Goal: Task Accomplishment & Management: Use online tool/utility

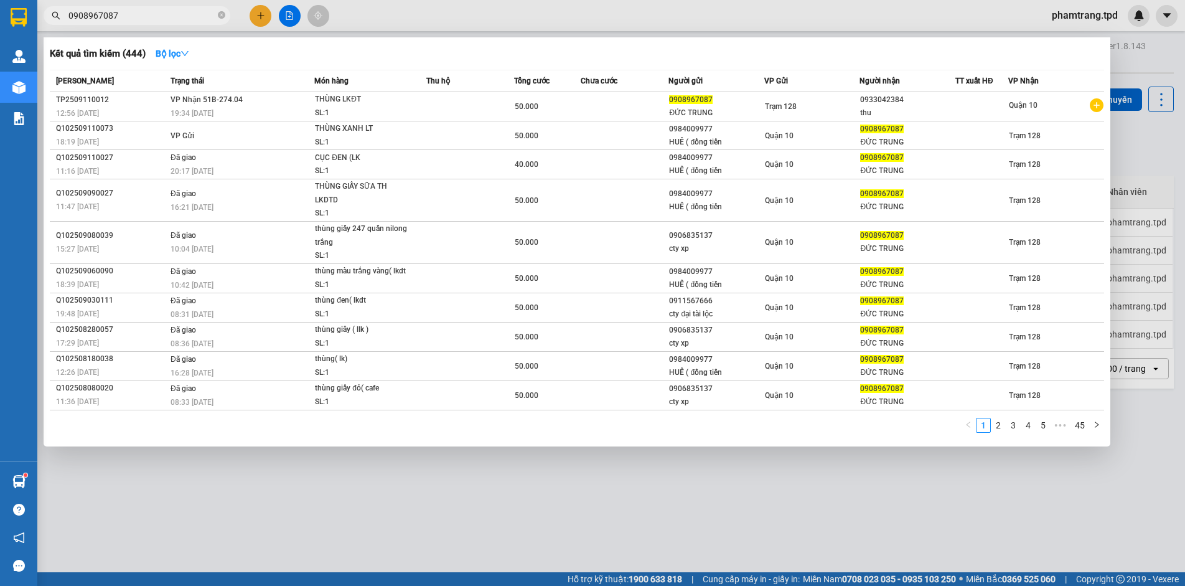
drag, startPoint x: 155, startPoint y: 20, endPoint x: 45, endPoint y: 11, distance: 110.5
click at [45, 11] on span "0908967087" at bounding box center [137, 15] width 187 height 19
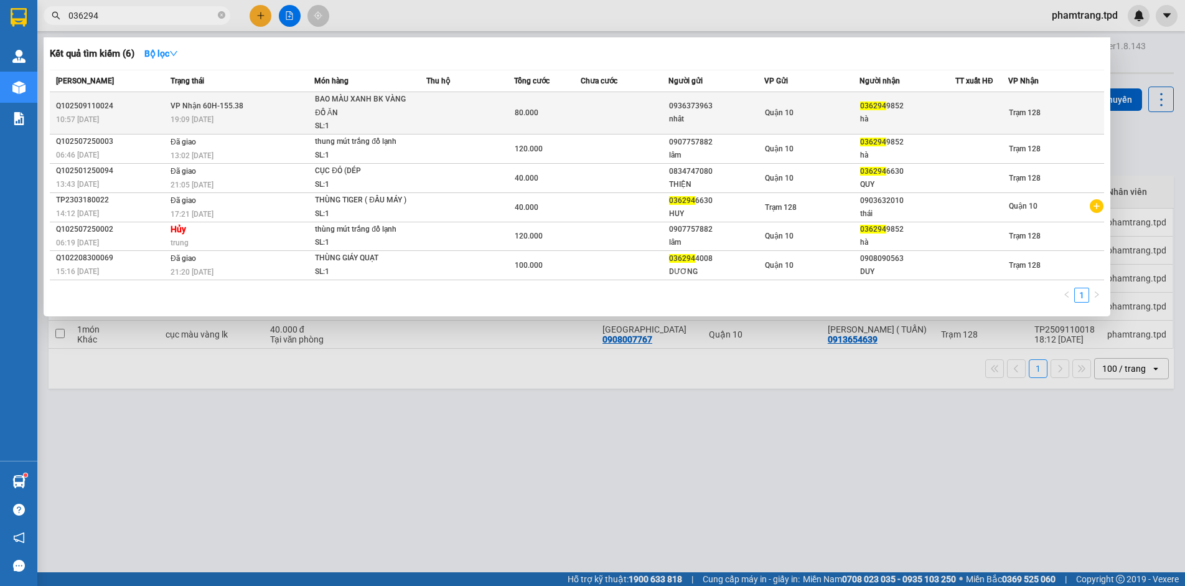
type input "036294"
click at [392, 110] on div "BAO MÀU XANH BK VÀNG ĐỒ ĂN" at bounding box center [361, 106] width 93 height 27
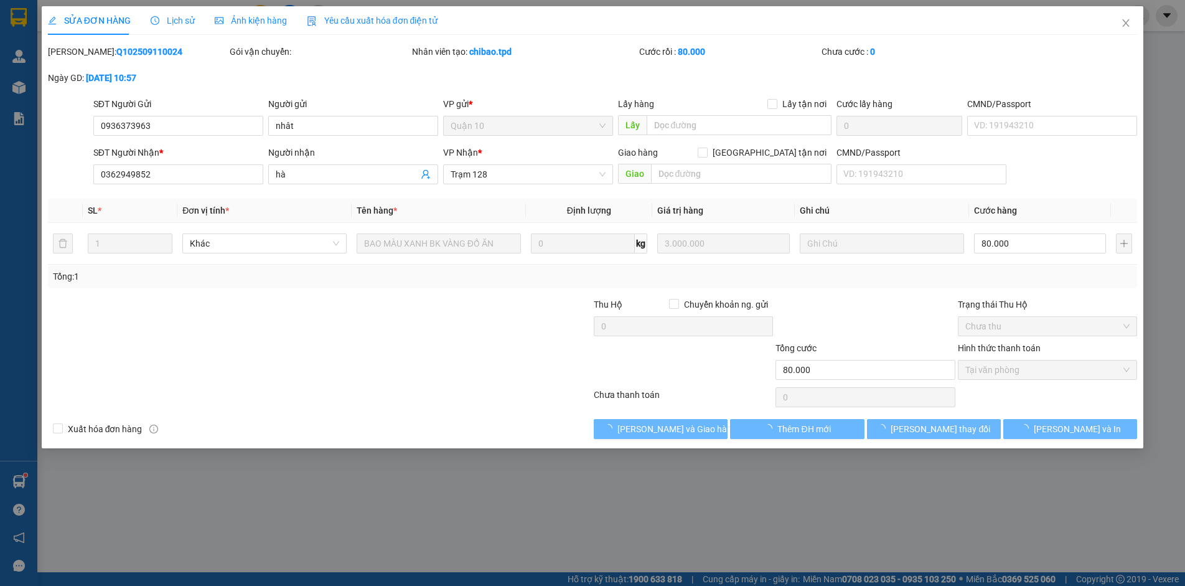
type input "0936373963"
type input "nhât"
type input "0362949852"
type input "hà"
type input "80.000"
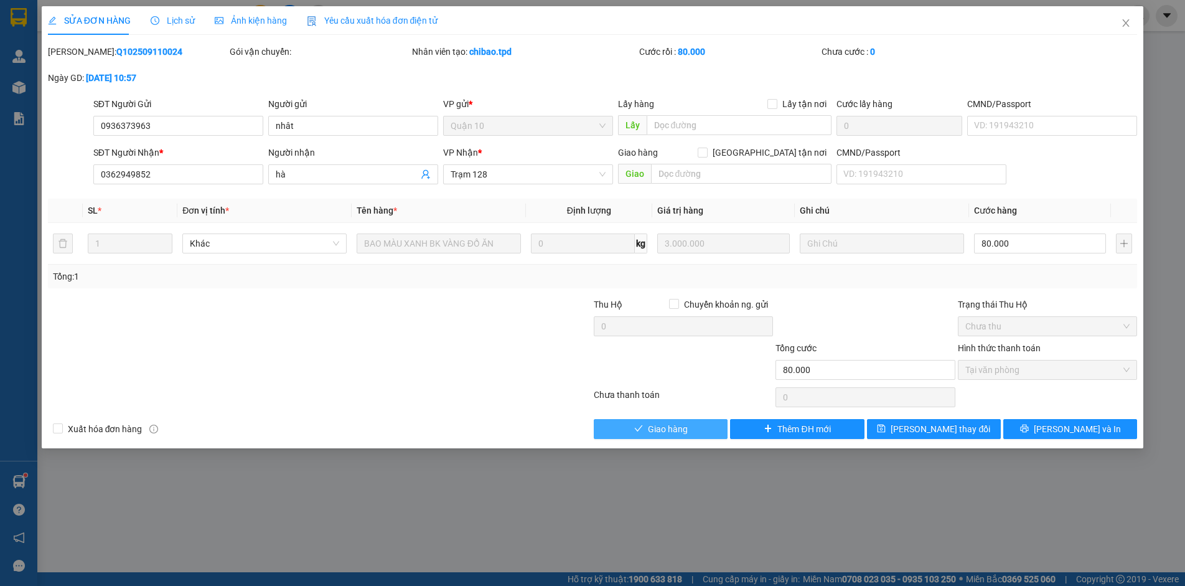
click at [666, 424] on span "Giao hàng" at bounding box center [668, 429] width 40 height 14
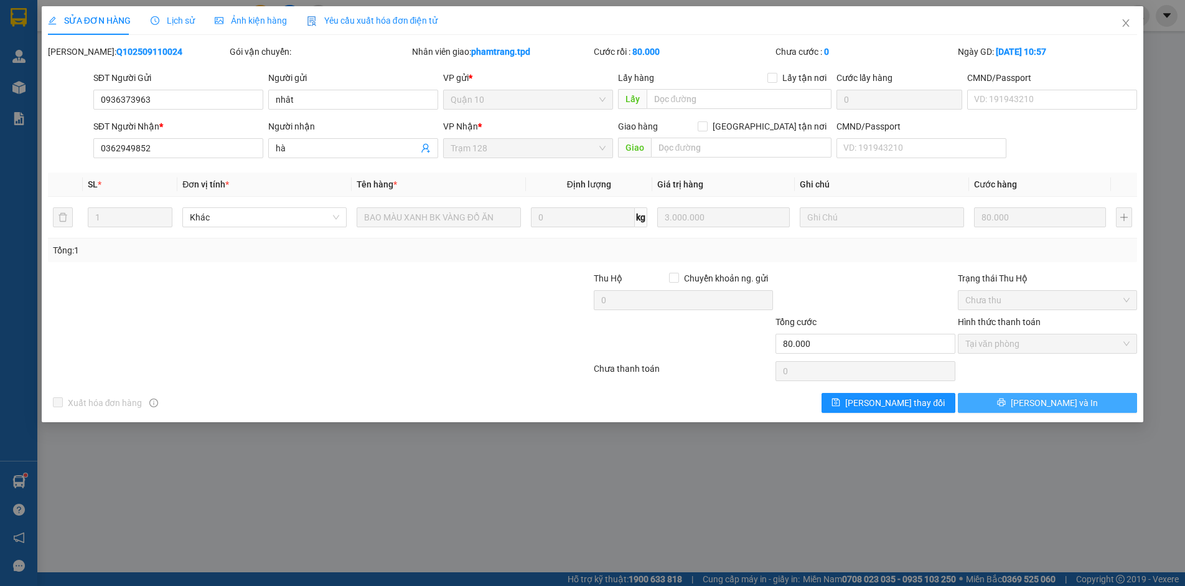
click at [1004, 407] on button "[PERSON_NAME] và In" at bounding box center [1047, 403] width 179 height 20
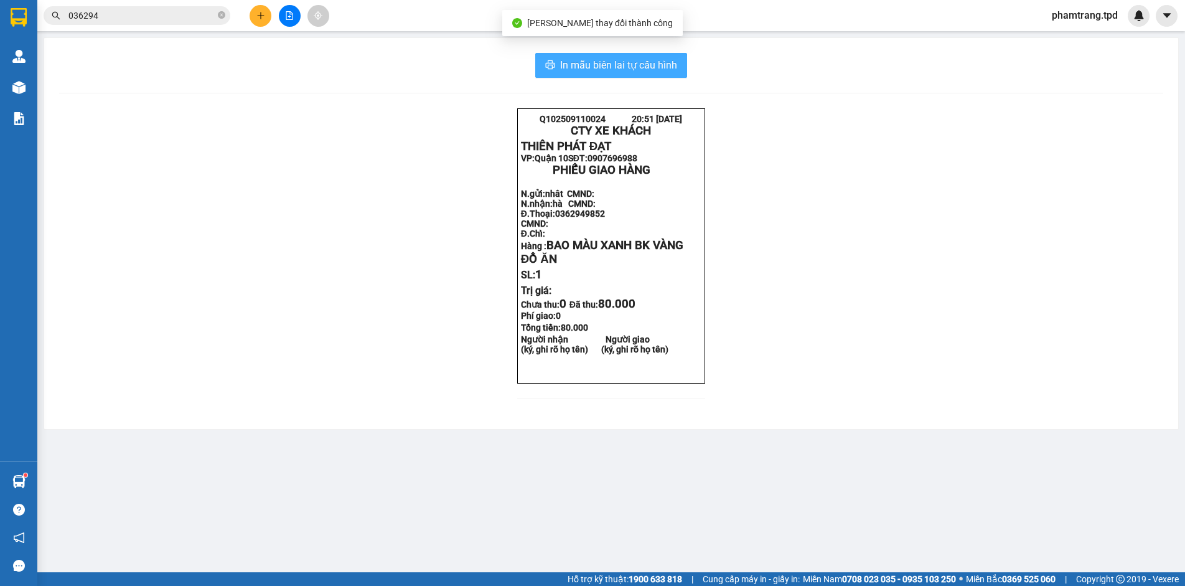
click at [624, 68] on span "In mẫu biên lai tự cấu hình" at bounding box center [618, 65] width 117 height 16
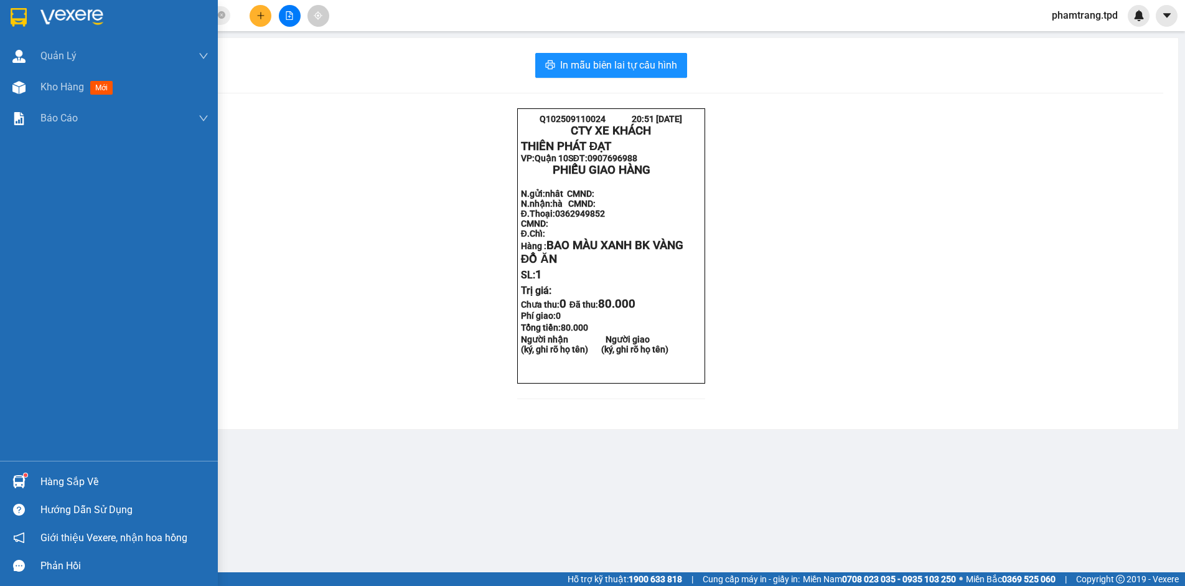
click at [34, 482] on div "Hàng sắp về" at bounding box center [109, 481] width 218 height 28
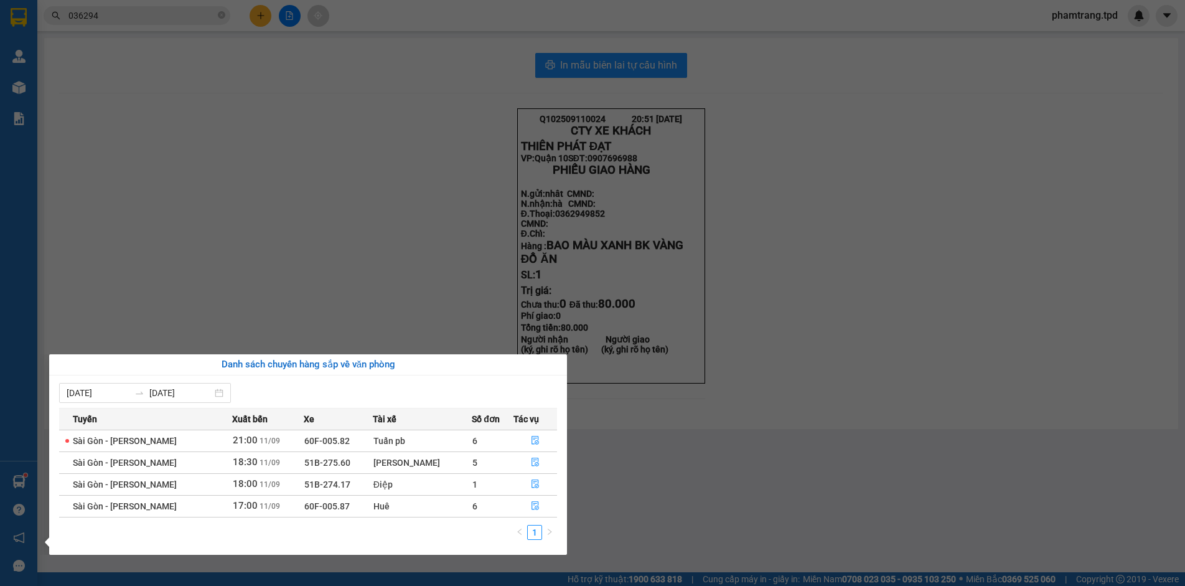
click at [229, 265] on section "Kết quả tìm kiếm ( 6 ) Bộ lọc Mã ĐH Trạng thái Món hàng Thu hộ Tổng cước Chưa c…" at bounding box center [592, 293] width 1185 height 586
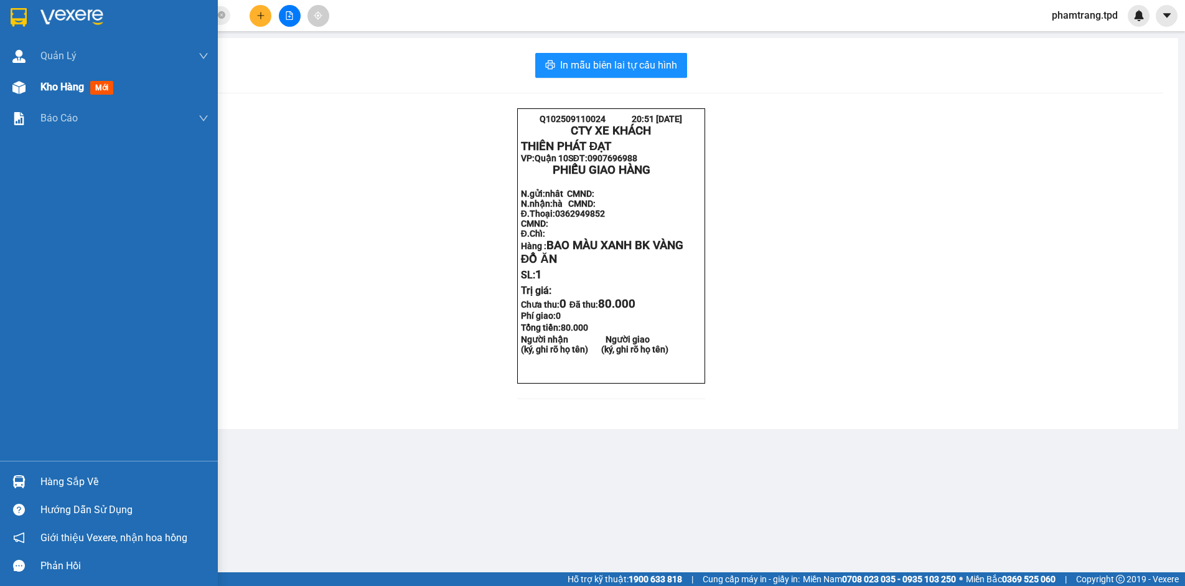
click at [55, 87] on span "Kho hàng" at bounding box center [62, 87] width 44 height 12
